Goal: Find contact information: Find contact information

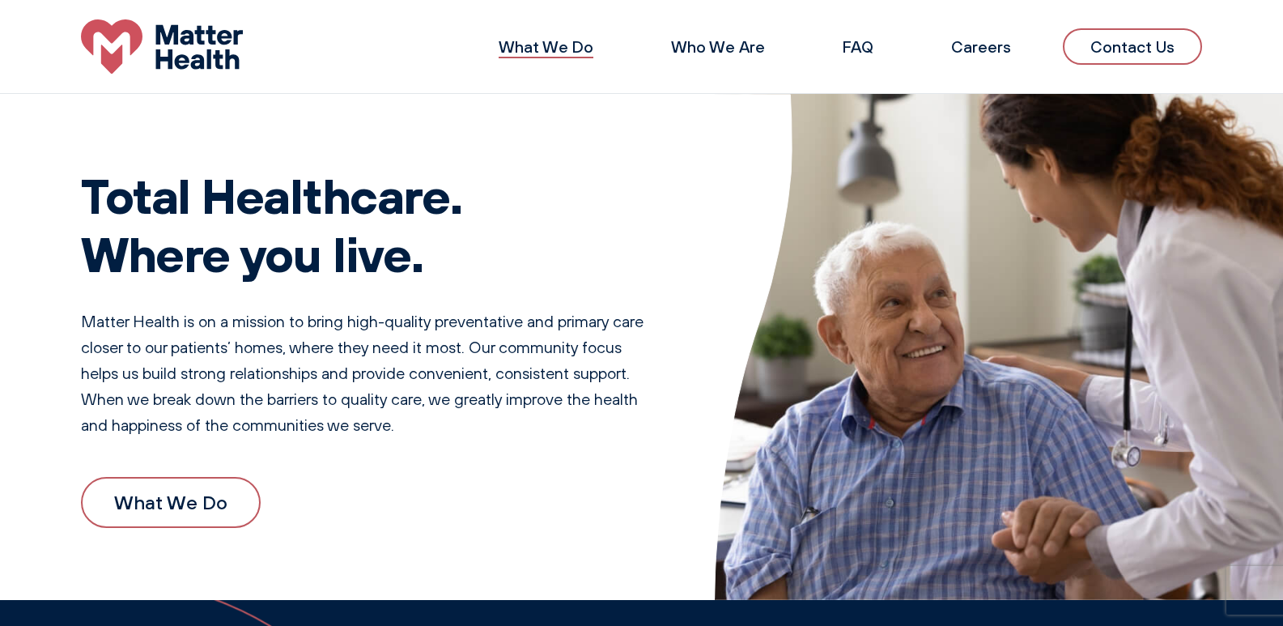
click at [574, 55] on link "What We Do" at bounding box center [546, 46] width 95 height 20
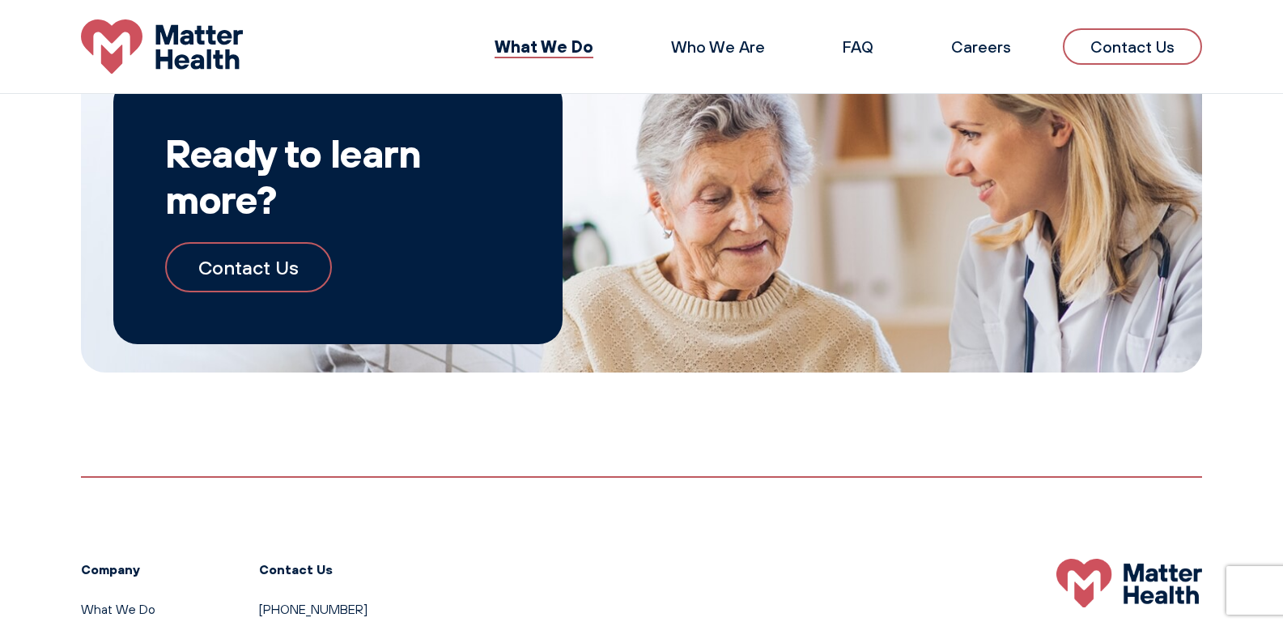
scroll to position [1819, 0]
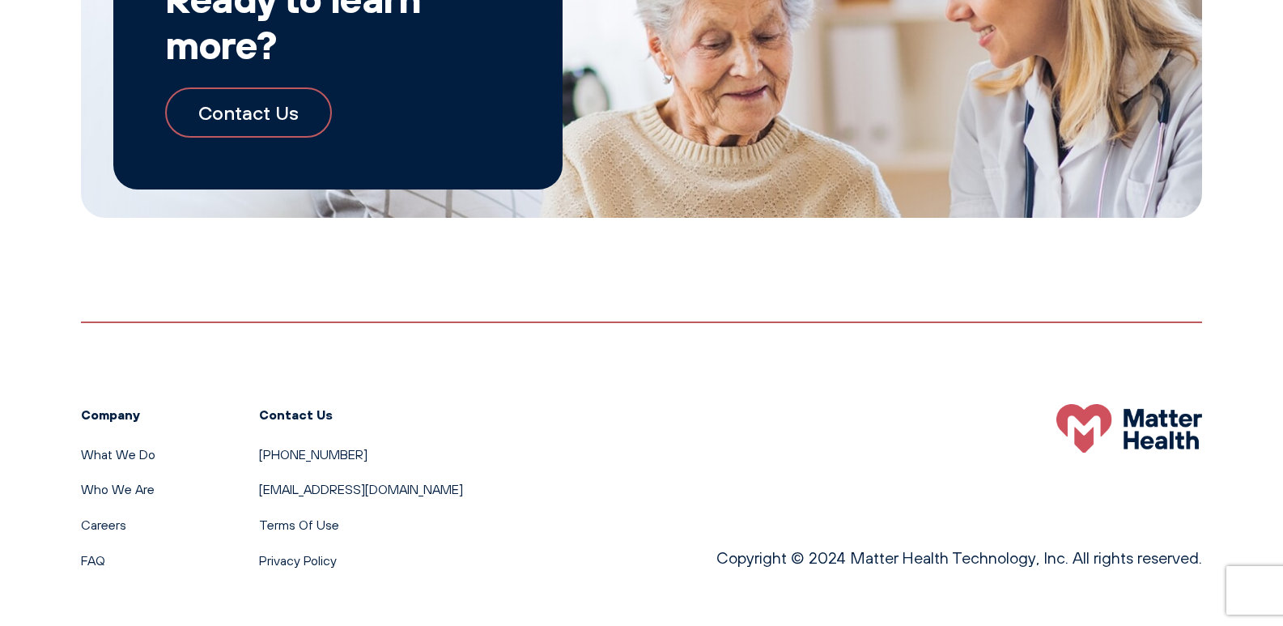
drag, startPoint x: 446, startPoint y: 462, endPoint x: 253, endPoint y: 462, distance: 193.4
click at [253, 462] on div "Company What We Do Who We Are Careers FAQ Contact Us 615-570-2330 Support@Matte…" at bounding box center [641, 445] width 1121 height 249
copy link "[EMAIL_ADDRESS][DOMAIN_NAME]"
click at [622, 364] on div "Company What We Do Who We Are Careers FAQ Contact Us 615-570-2330 Support@Matte…" at bounding box center [641, 445] width 1121 height 249
drag, startPoint x: 453, startPoint y: 458, endPoint x: 256, endPoint y: 465, distance: 197.6
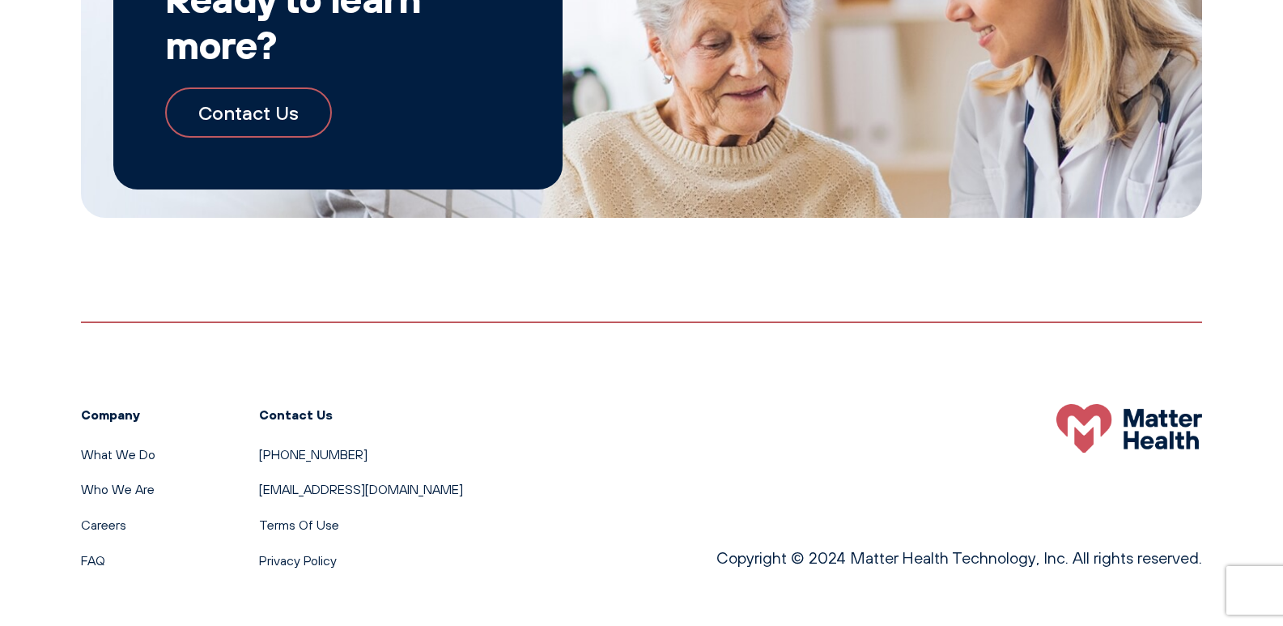
click at [256, 465] on div "Company What We Do Who We Are Careers FAQ Contact Us 615-570-2330 Support@Matte…" at bounding box center [641, 445] width 1121 height 249
copy link "[EMAIL_ADDRESS][DOMAIN_NAME]"
